Goal: Task Accomplishment & Management: Use online tool/utility

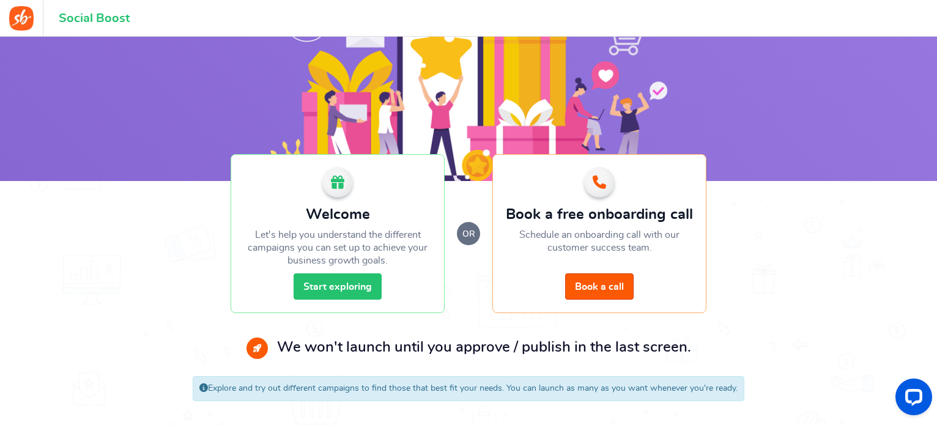
click at [340, 288] on link "Start exploring" at bounding box center [338, 287] width 88 height 26
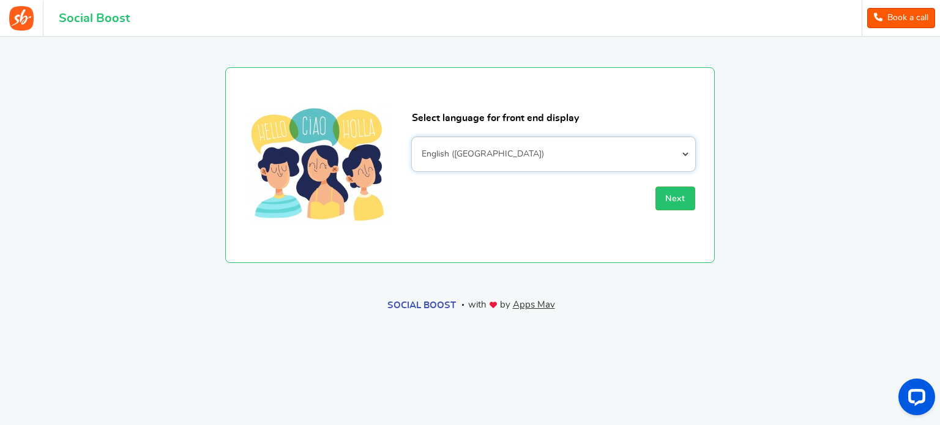
click at [554, 147] on select "Afrikaans Albanian Arabic Armenian Azerbaijani Basque Belarusian Bengali Bosnia…" at bounding box center [553, 154] width 283 height 34
select select "ar_AR"
click at [412, 137] on select "Afrikaans Albanian Arabic Armenian Azerbaijani Basque Belarusian Bengali Bosnia…" at bounding box center [553, 154] width 283 height 34
click at [658, 198] on button "Next" at bounding box center [675, 199] width 40 height 24
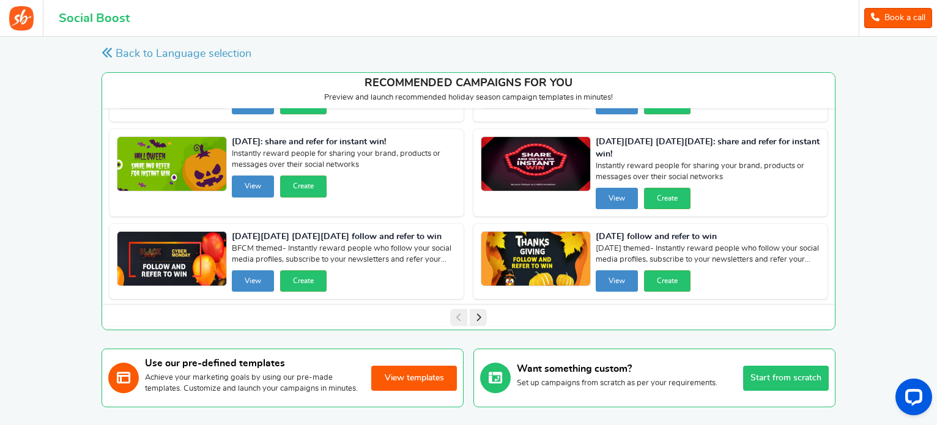
scroll to position [87, 0]
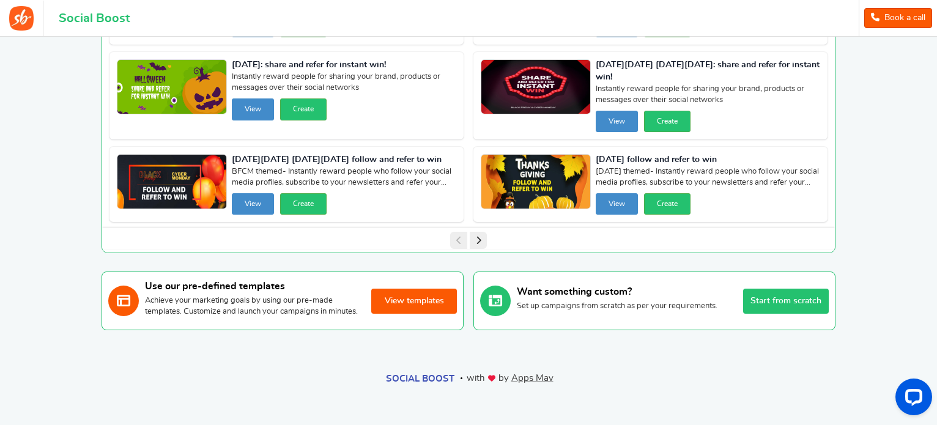
click at [439, 302] on button "View templates" at bounding box center [414, 301] width 86 height 25
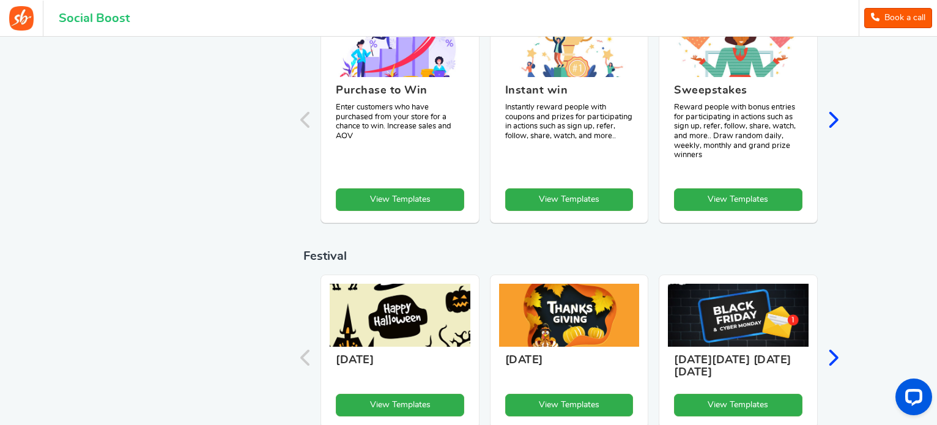
scroll to position [401, 0]
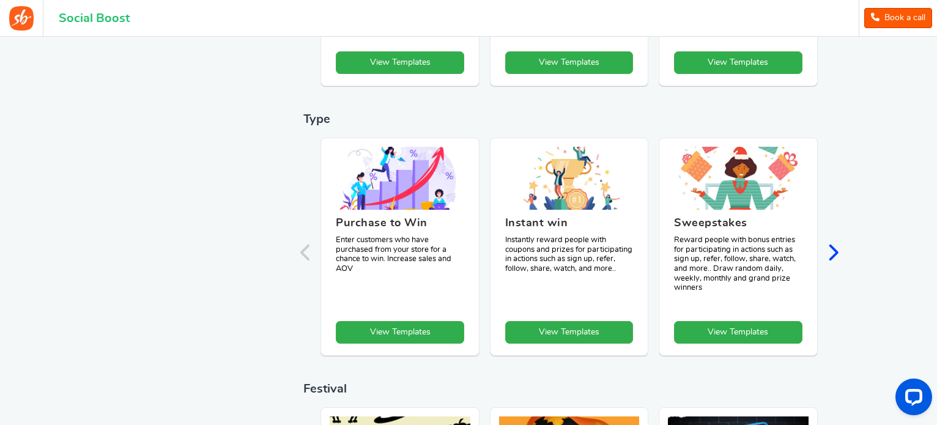
click at [837, 247] on icon "Next slide" at bounding box center [833, 253] width 12 height 18
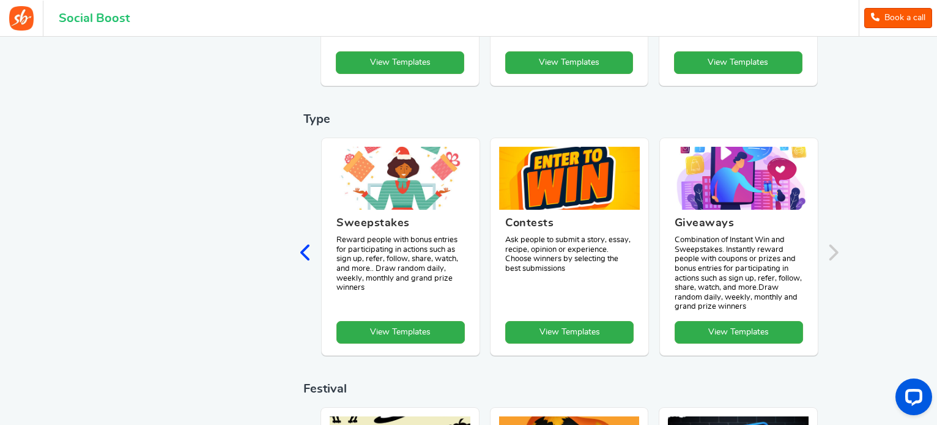
click at [757, 343] on div "View Templates" at bounding box center [739, 334] width 141 height 26
click at [756, 335] on link "View Templates" at bounding box center [739, 332] width 129 height 23
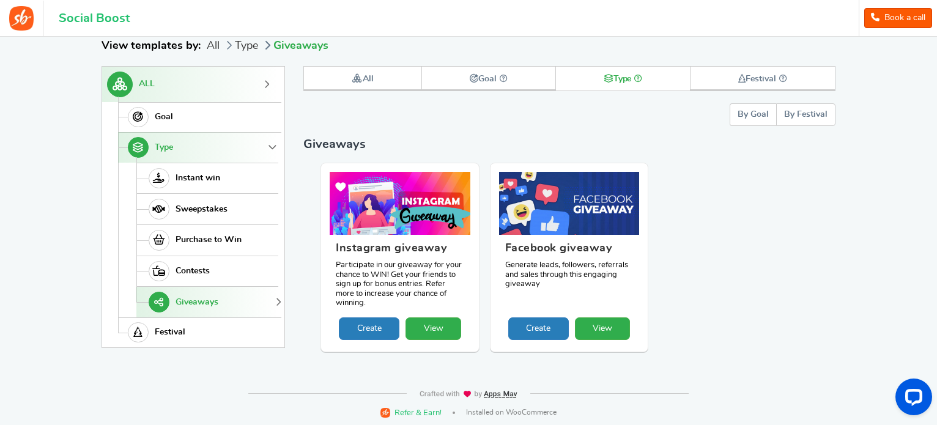
scroll to position [175, 0]
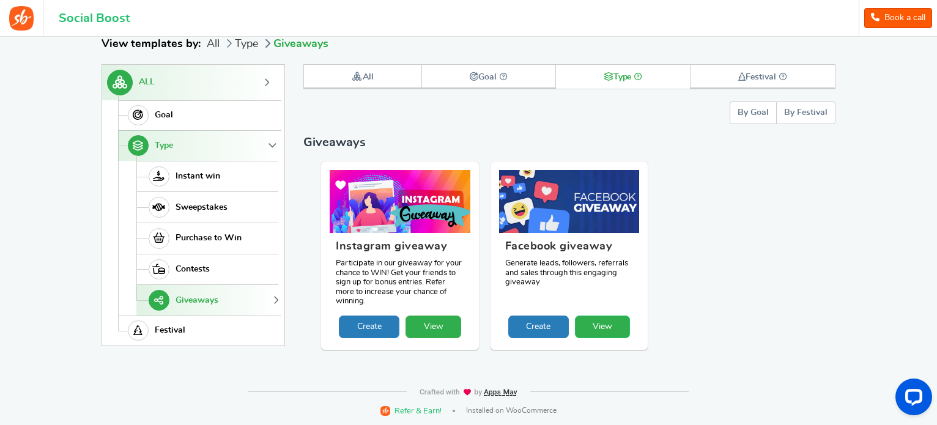
click at [590, 323] on link "View" at bounding box center [603, 327] width 56 height 23
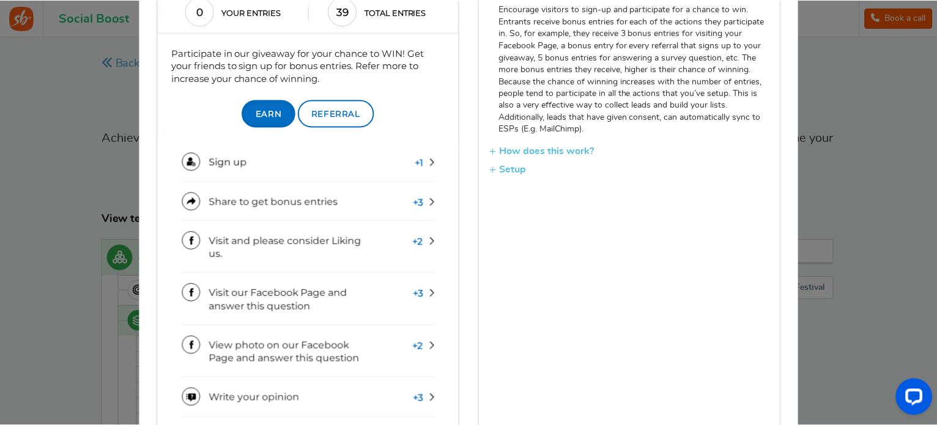
scroll to position [0, 0]
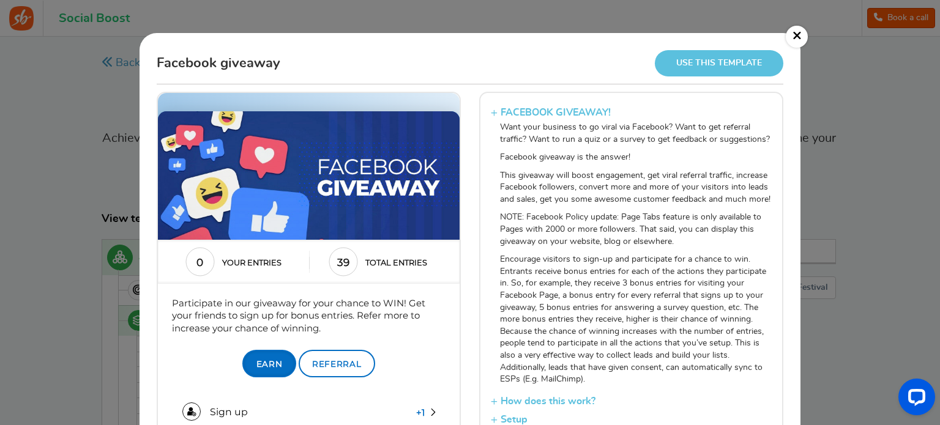
click at [795, 34] on link "×" at bounding box center [797, 37] width 22 height 22
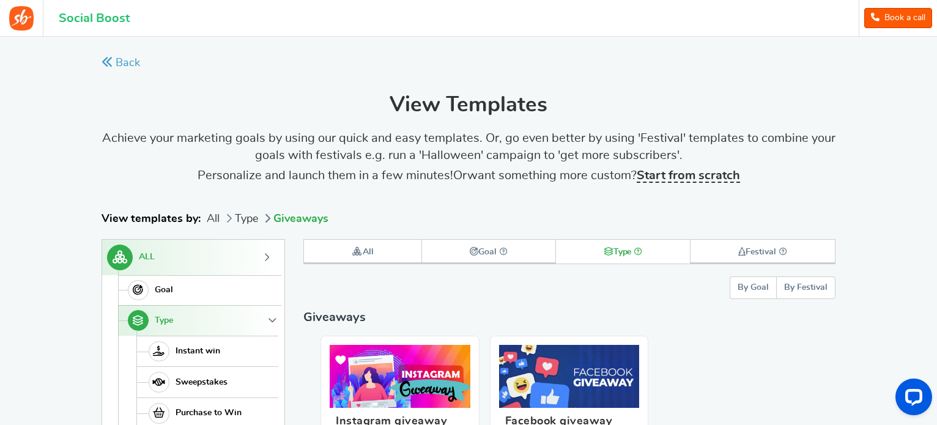
click at [89, 19] on h1 "Social Boost" at bounding box center [94, 18] width 71 height 13
click at [12, 26] on img at bounding box center [21, 18] width 24 height 24
click at [17, 17] on img at bounding box center [21, 18] width 24 height 24
click at [69, 17] on h1 "Social Boost" at bounding box center [94, 18] width 71 height 13
click at [125, 71] on div "Back" at bounding box center [249, 63] width 294 height 35
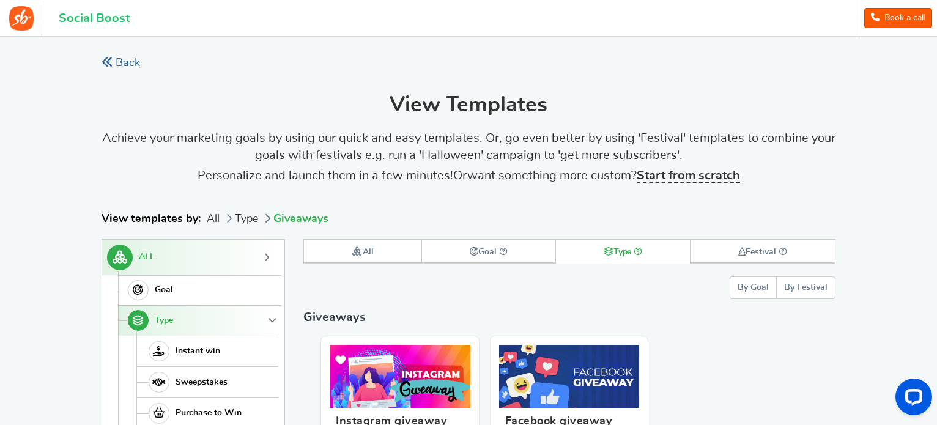
click at [121, 63] on link "Back" at bounding box center [121, 63] width 39 height 15
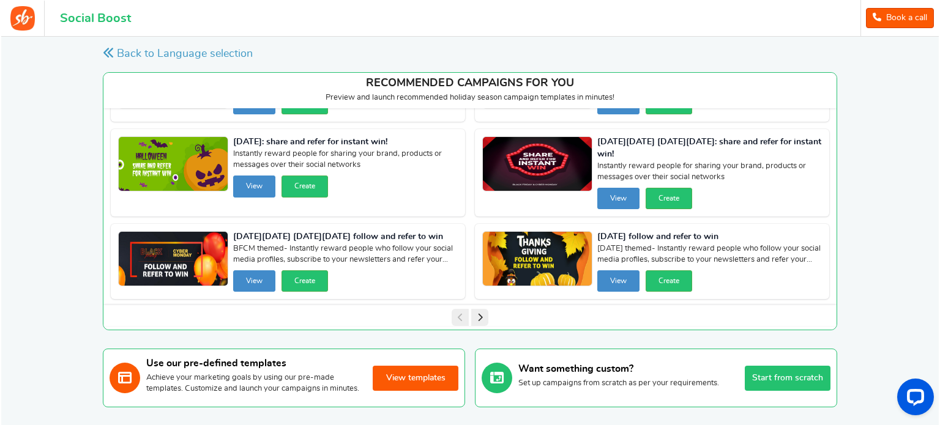
scroll to position [87, 0]
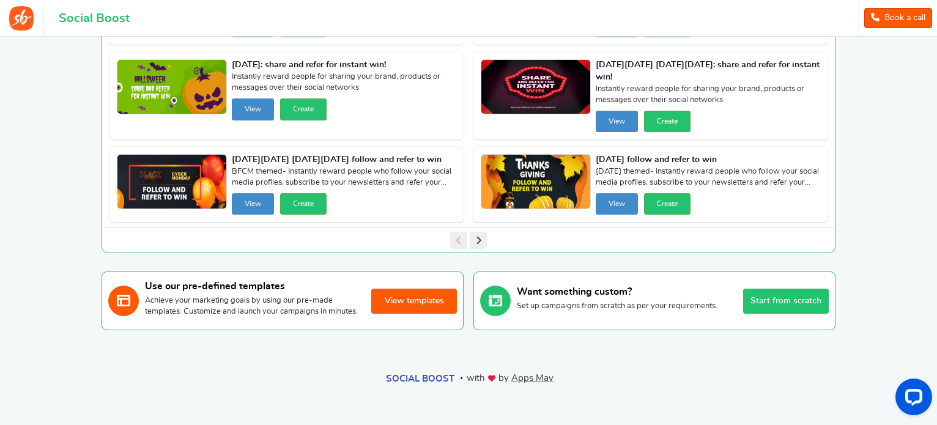
click at [791, 298] on button "Start from scratch" at bounding box center [786, 301] width 86 height 25
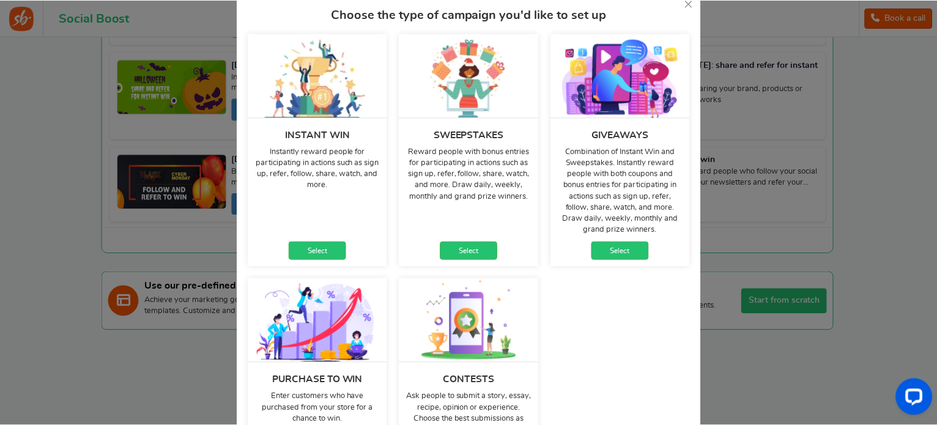
scroll to position [56, 0]
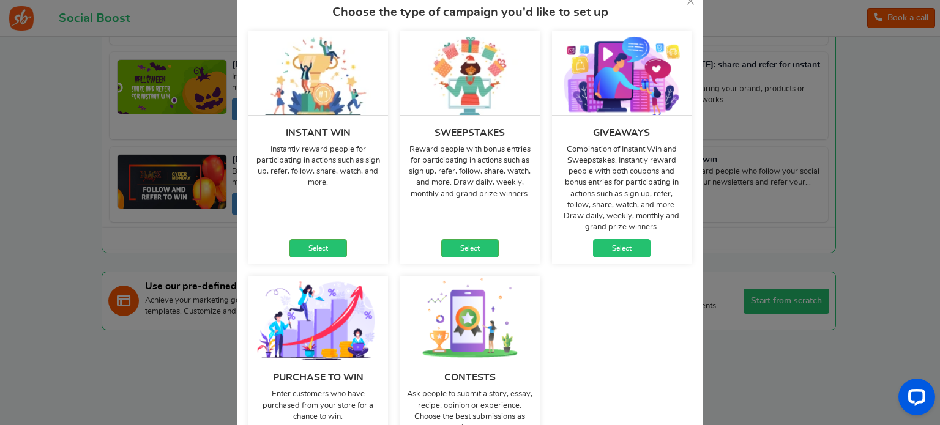
click at [625, 249] on link "Select" at bounding box center [622, 248] width 58 height 18
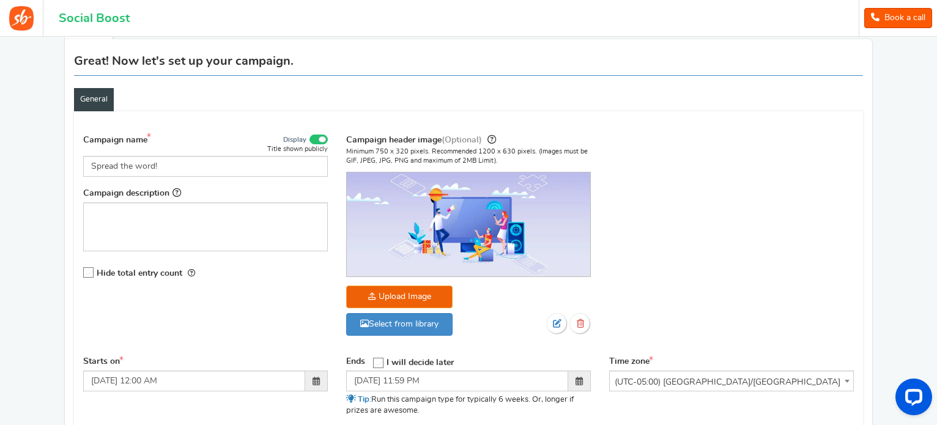
scroll to position [91, 0]
